Goal: Browse casually

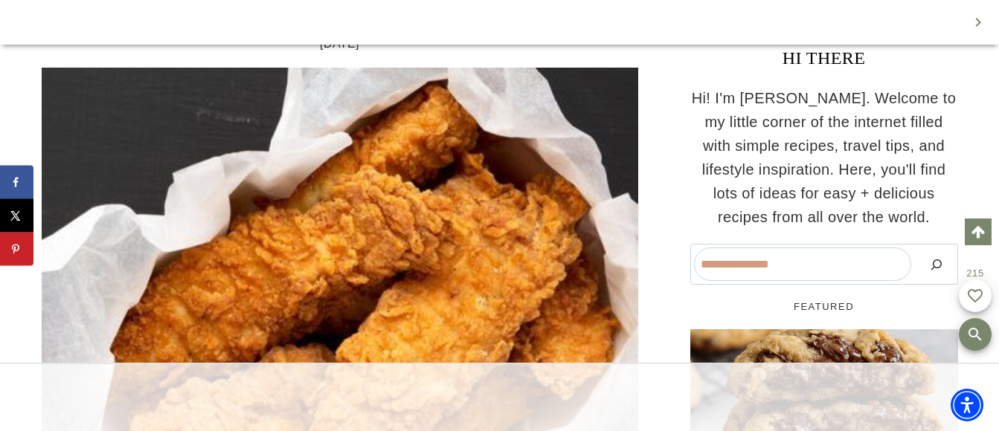
scroll to position [420, 0]
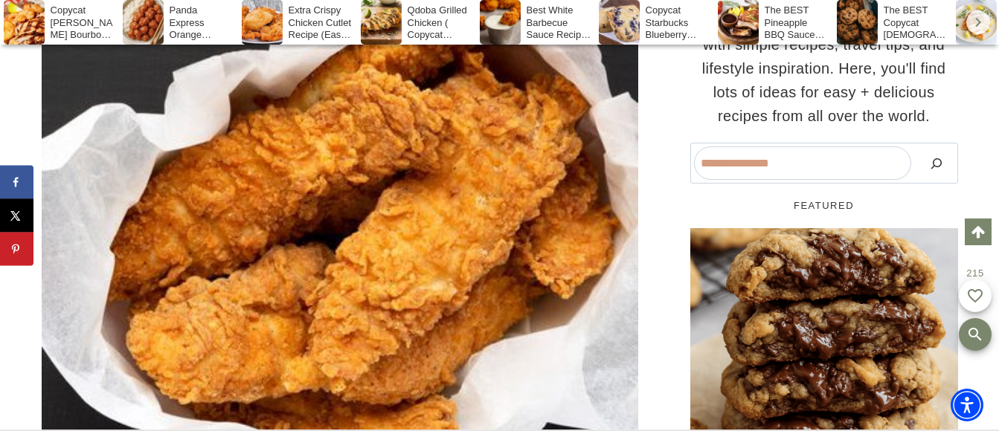
scroll to position [810, 0]
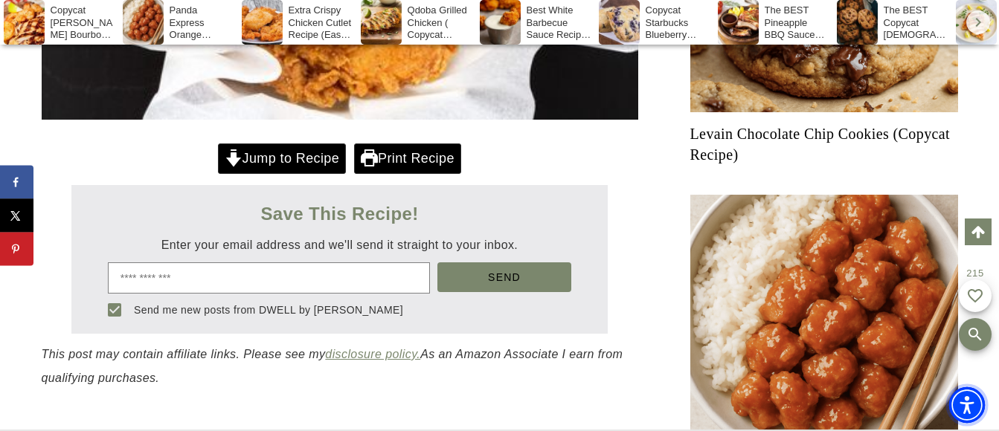
click at [985, 422] on div "Accessibility Menu" at bounding box center [967, 405] width 36 height 36
click at [0, 0] on img "Accessibility Menu" at bounding box center [0, 0] width 0 height 0
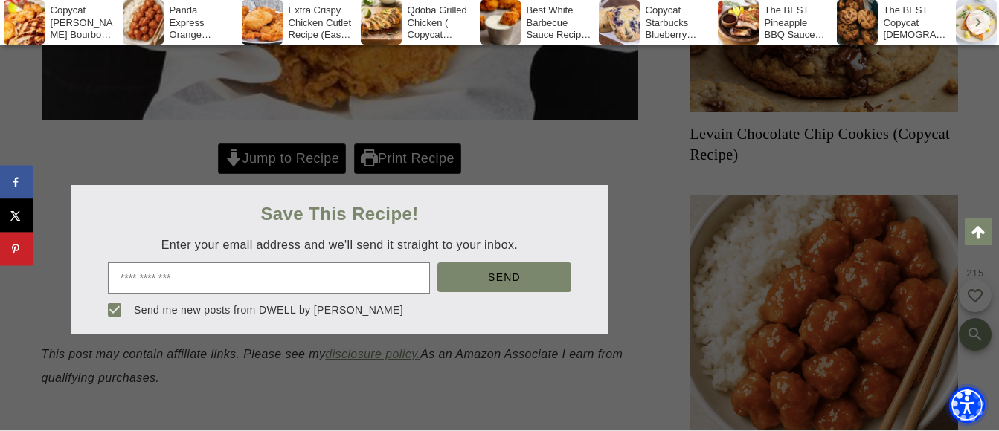
scroll to position [1319, 0]
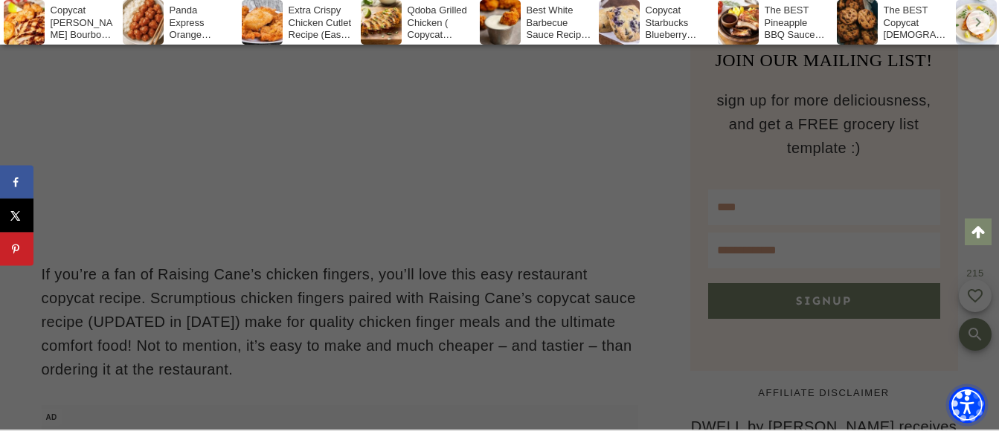
click at [985, 422] on img "Accessibility Menu" at bounding box center [967, 405] width 36 height 36
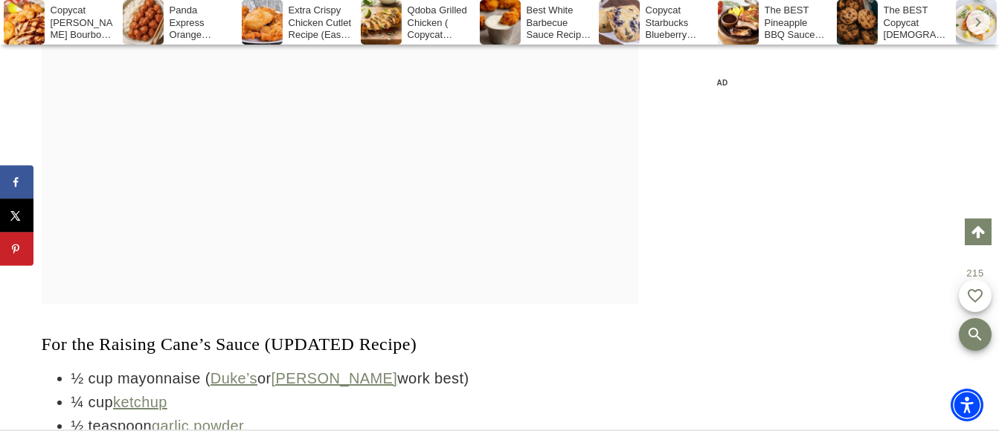
scroll to position [4770, 0]
